Goal: Check status: Check status

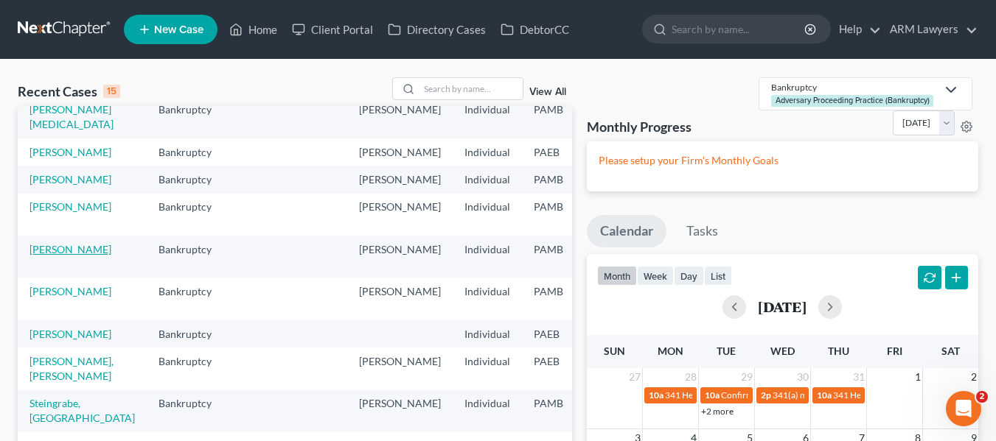
scroll to position [74, 0]
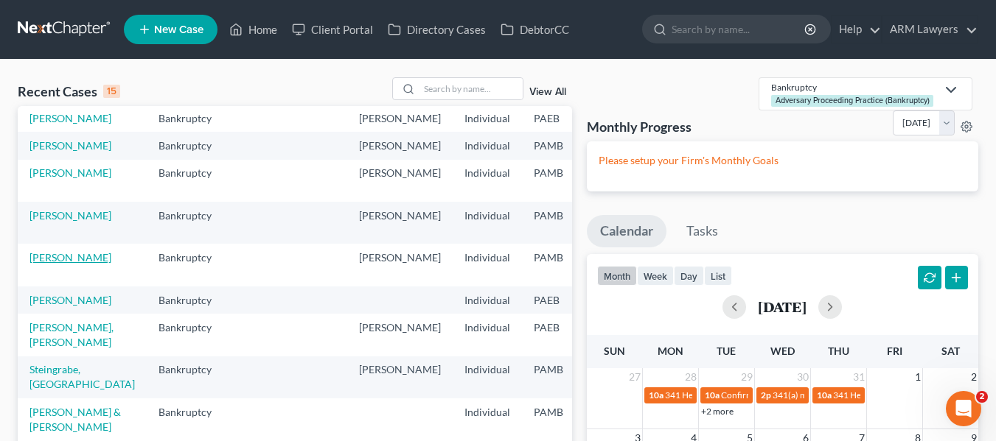
click at [54, 264] on link "[PERSON_NAME]" at bounding box center [70, 257] width 82 height 13
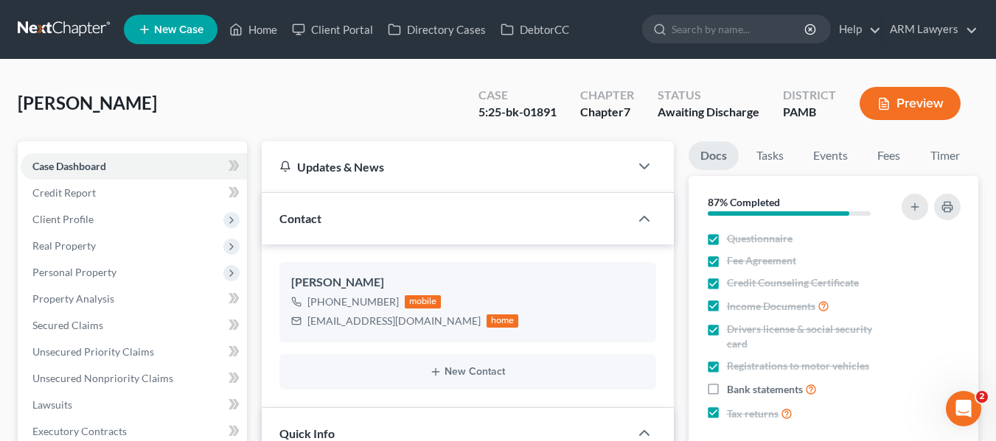
click at [74, 18] on link at bounding box center [65, 29] width 94 height 27
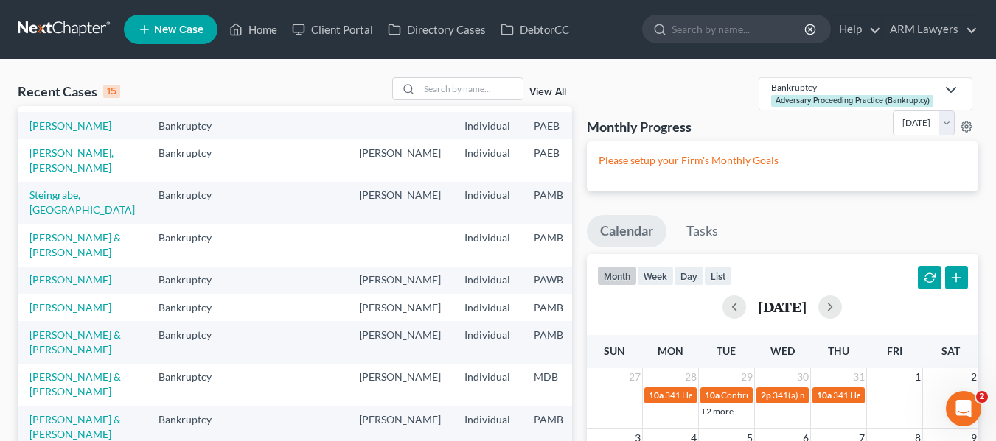
click at [552, 93] on link "View All" at bounding box center [547, 92] width 37 height 10
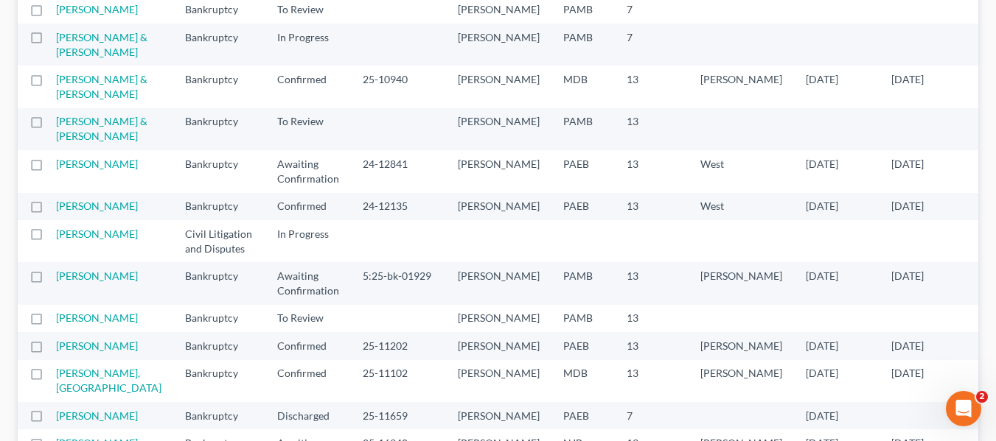
scroll to position [590, 0]
click at [75, 170] on link "Algier, Nicholas" at bounding box center [97, 163] width 82 height 13
select select "6"
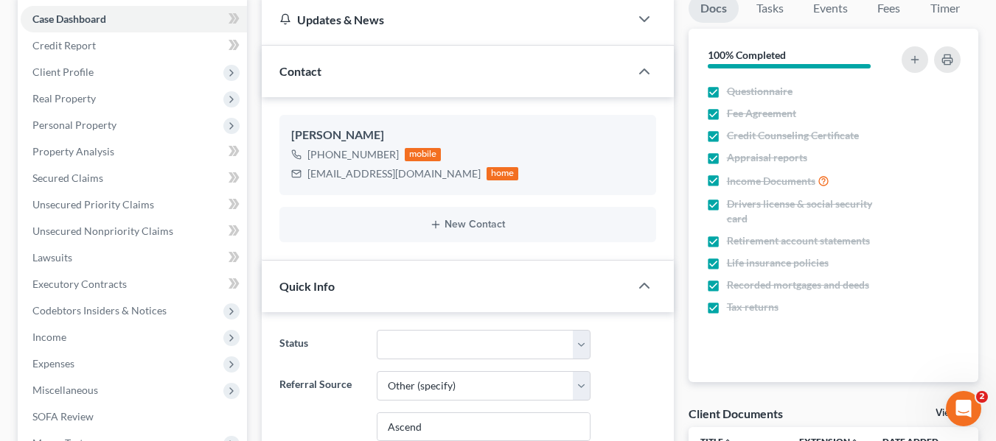
scroll to position [74, 0]
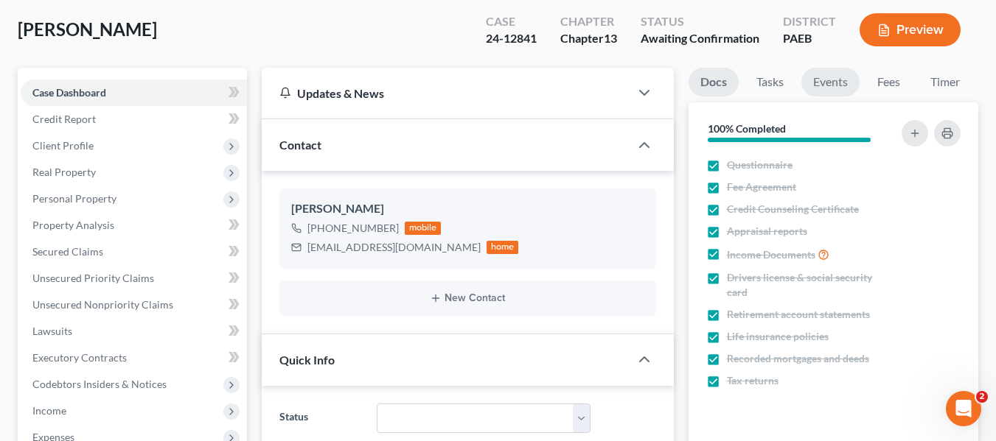
click at [823, 78] on link "Events" at bounding box center [830, 82] width 58 height 29
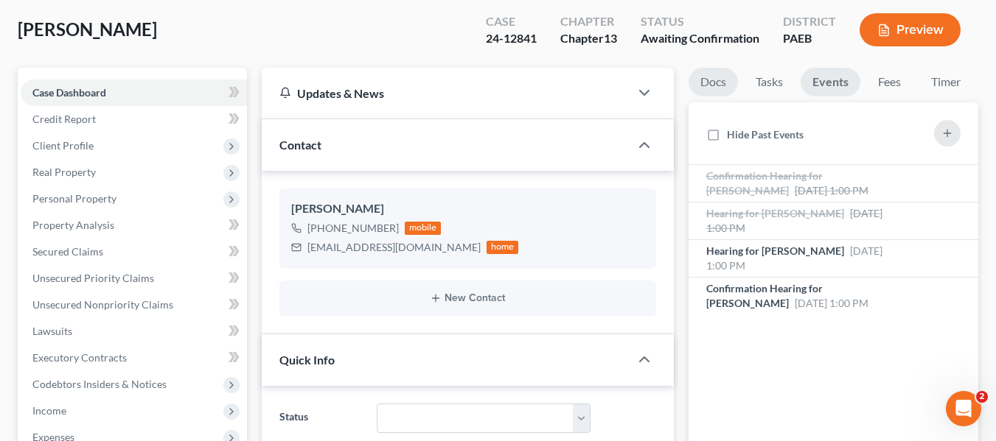
click at [711, 79] on link "Docs" at bounding box center [712, 82] width 49 height 29
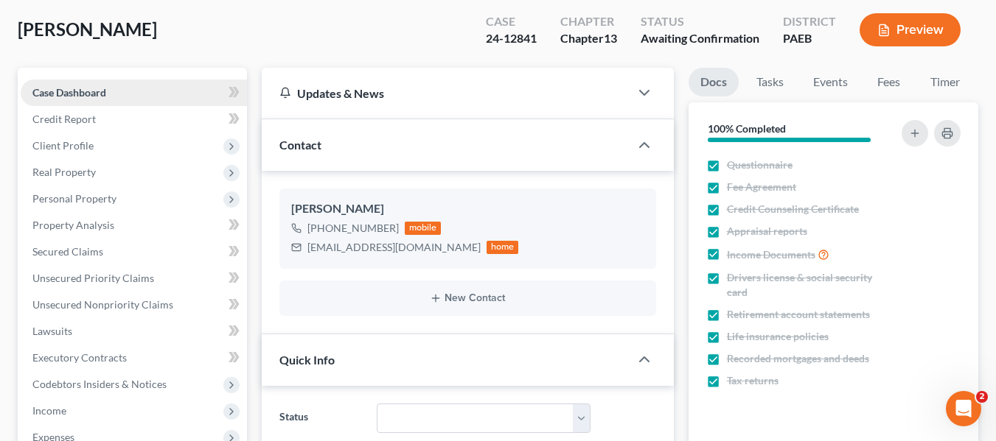
click at [71, 93] on span "Case Dashboard" at bounding box center [69, 92] width 74 height 13
